Goal: Task Accomplishment & Management: Manage account settings

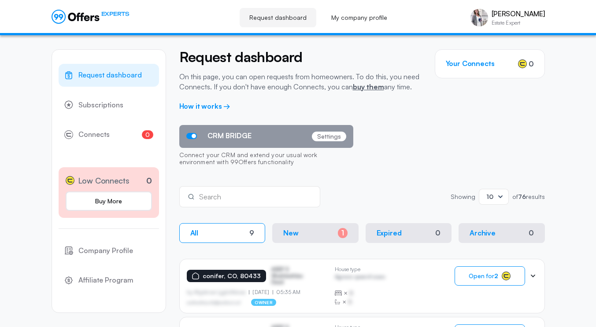
click at [361, 16] on link "My company profile" at bounding box center [359, 17] width 75 height 19
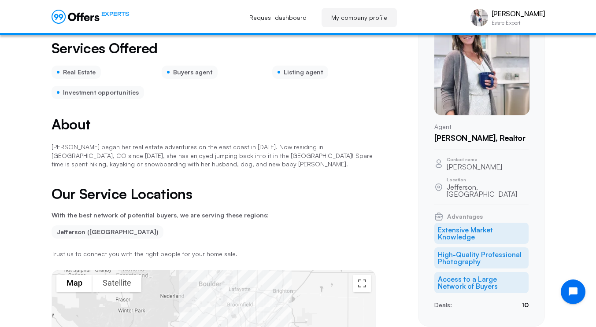
scroll to position [36, 0]
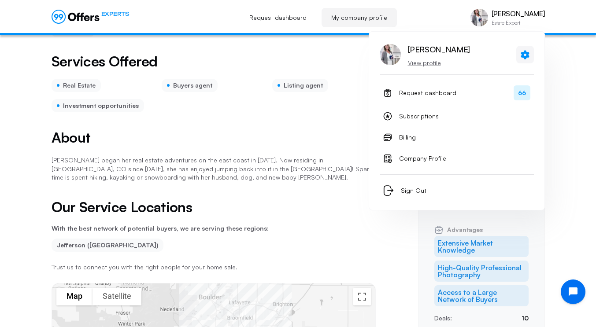
click at [522, 56] on icon at bounding box center [525, 54] width 8 height 9
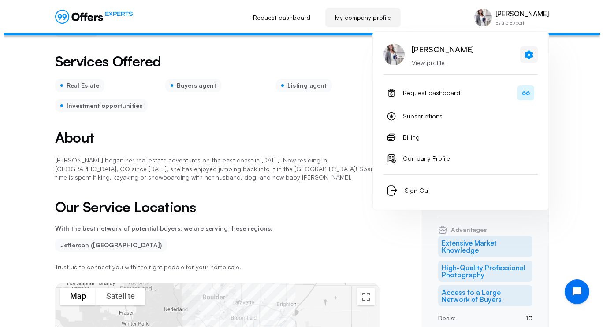
scroll to position [0, 0]
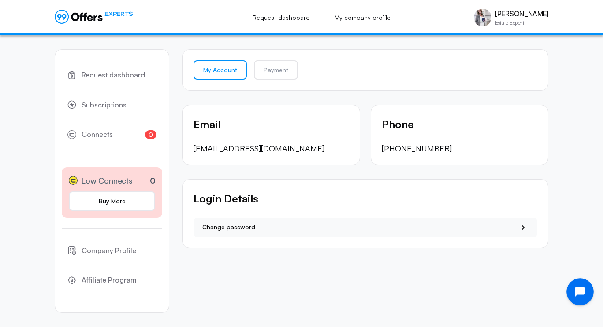
click at [584, 295] on icon "Open chat widget" at bounding box center [585, 292] width 14 height 14
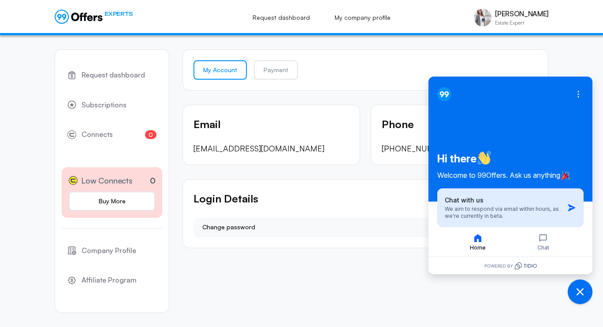
click at [495, 213] on span "We aim to respond via email within hours, as we're currently in beta." at bounding box center [501, 213] width 114 height 14
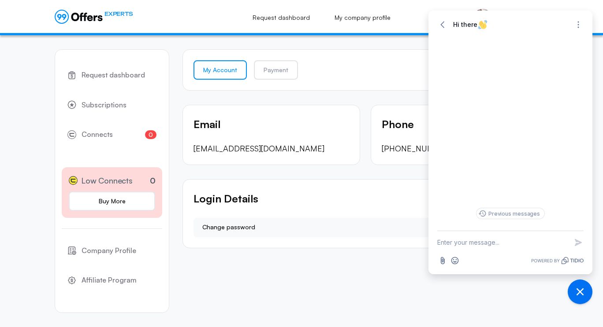
click at [487, 244] on textarea "New message" at bounding box center [502, 242] width 130 height 23
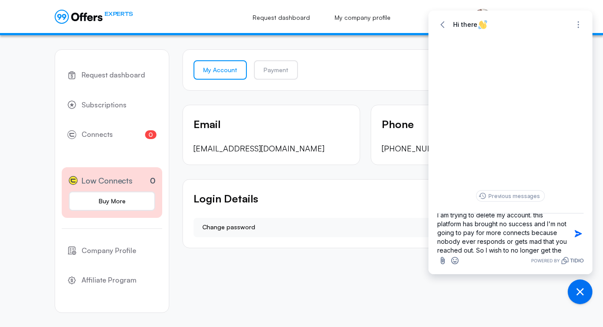
scroll to position [19, 0]
type textarea "I am trying to delete my account. this platform has brought no success and I'm …"
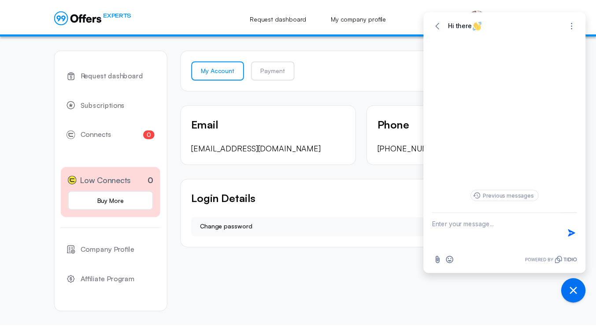
scroll to position [0, 0]
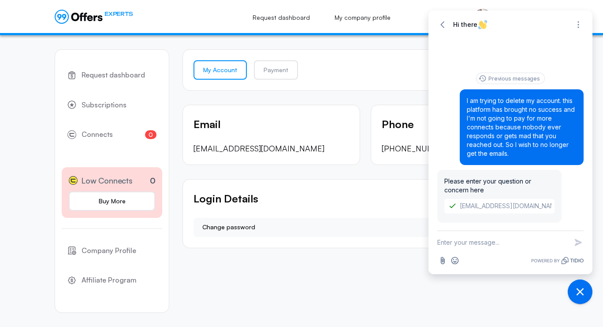
click at [65, 15] on icon at bounding box center [64, 17] width 4 height 6
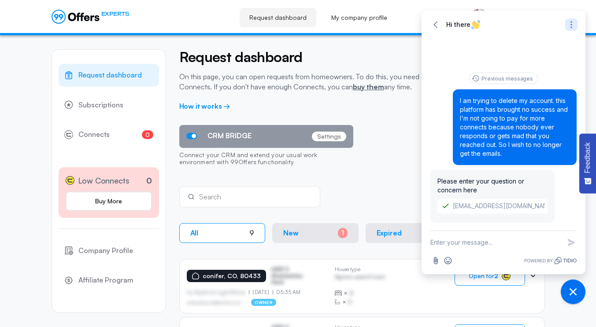
click at [573, 22] on icon "Open options" at bounding box center [571, 24] width 9 height 9
click at [434, 28] on icon "button" at bounding box center [435, 24] width 9 height 9
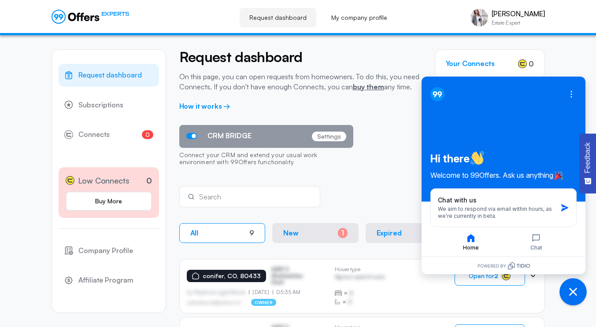
click at [575, 298] on button "Close chat widget" at bounding box center [572, 291] width 27 height 27
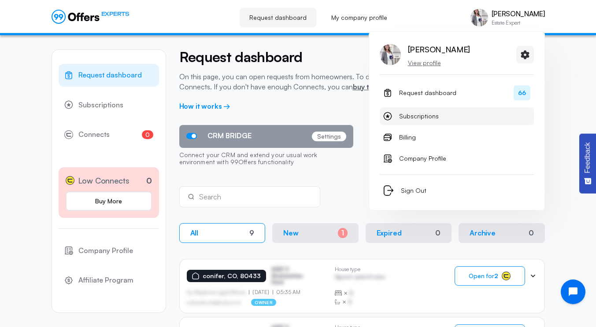
click at [412, 115] on span "Subscriptions" at bounding box center [419, 116] width 40 height 11
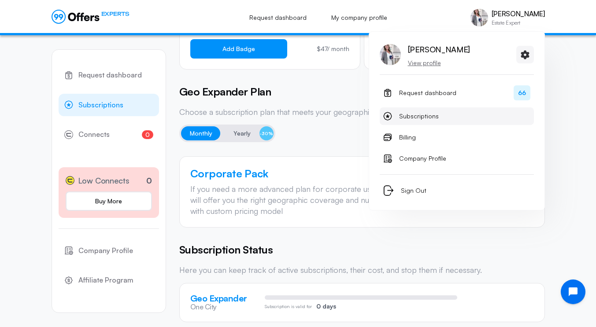
scroll to position [196, 0]
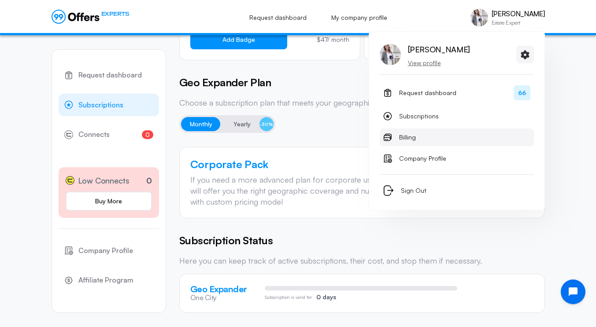
click at [409, 137] on span "Billing" at bounding box center [407, 137] width 17 height 11
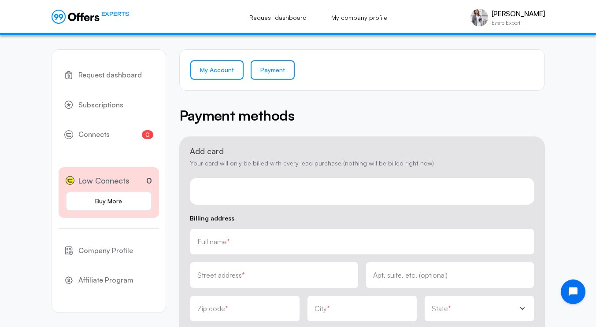
click at [209, 72] on link "My Account" at bounding box center [216, 69] width 53 height 19
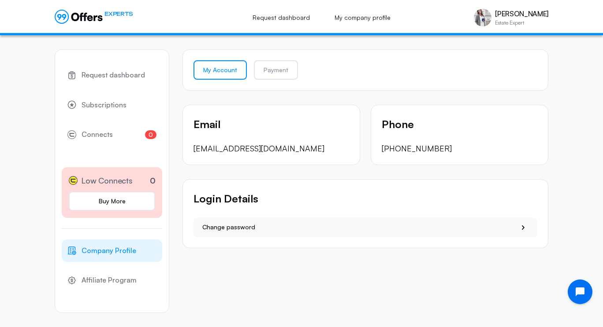
click at [107, 253] on span "Company Profile" at bounding box center [108, 250] width 55 height 11
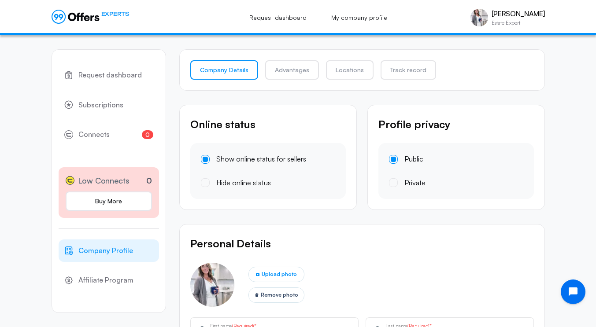
click at [510, 105] on div "Profile privacy Public Private" at bounding box center [456, 158] width 178 height 106
